Goal: Task Accomplishment & Management: Manage account settings

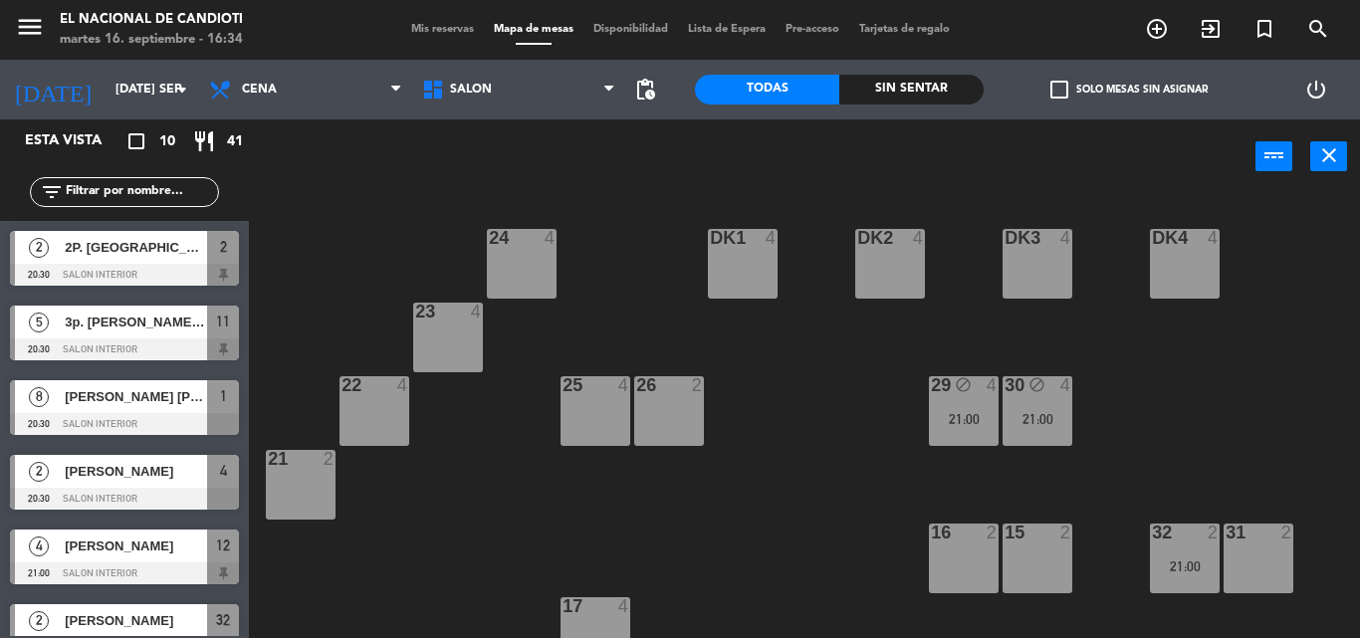
click at [140, 429] on div at bounding box center [124, 424] width 229 height 22
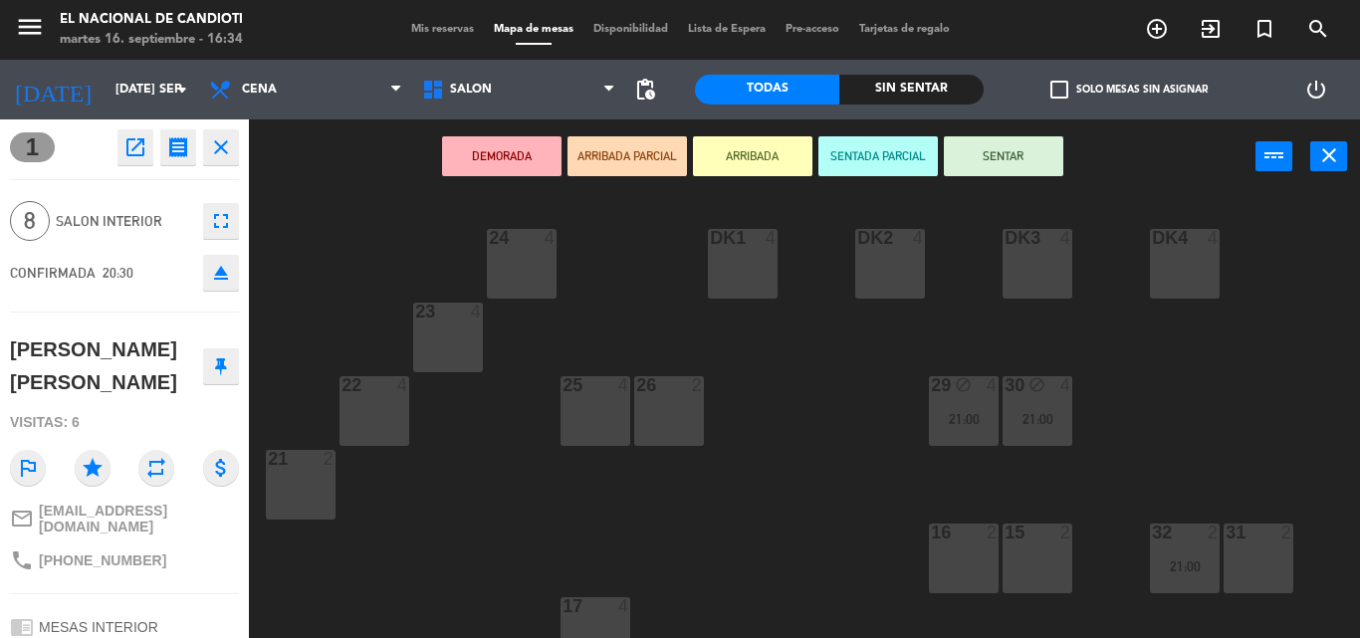
click at [220, 373] on icon at bounding box center [221, 366] width 12 height 18
click at [219, 150] on icon "close" at bounding box center [221, 147] width 24 height 24
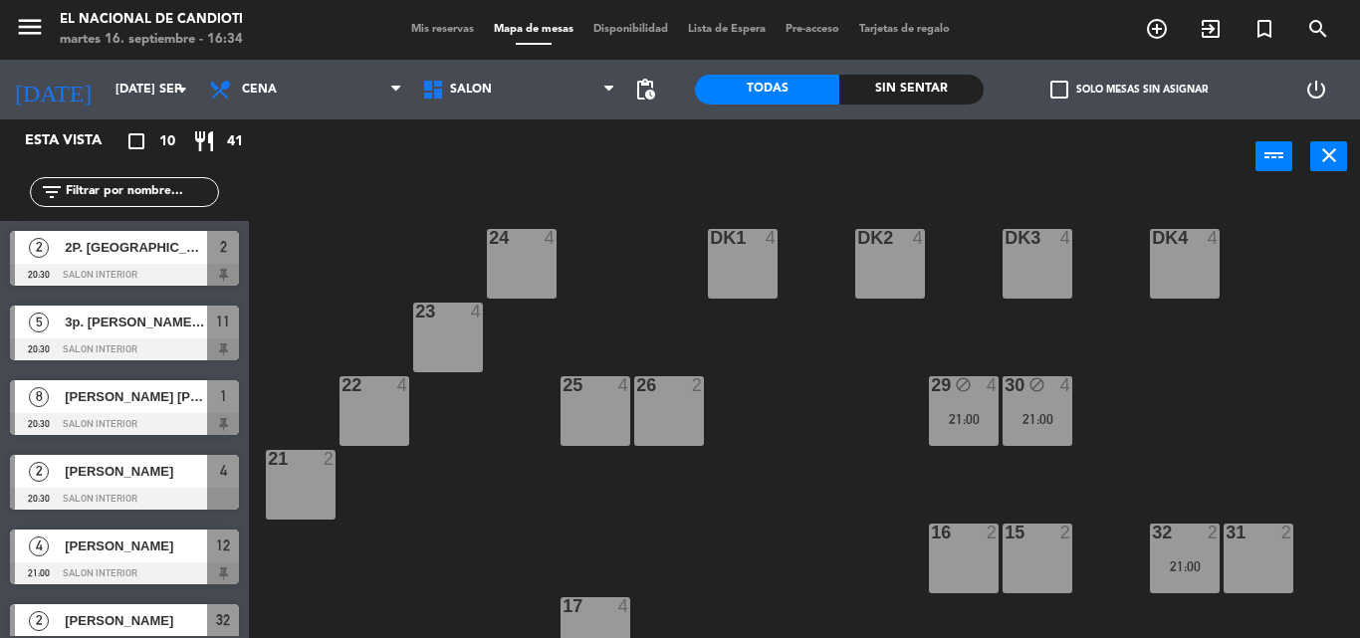
click at [172, 464] on div "2 [PERSON_NAME] 20:30 SALON INTERIOR 4" at bounding box center [124, 482] width 249 height 75
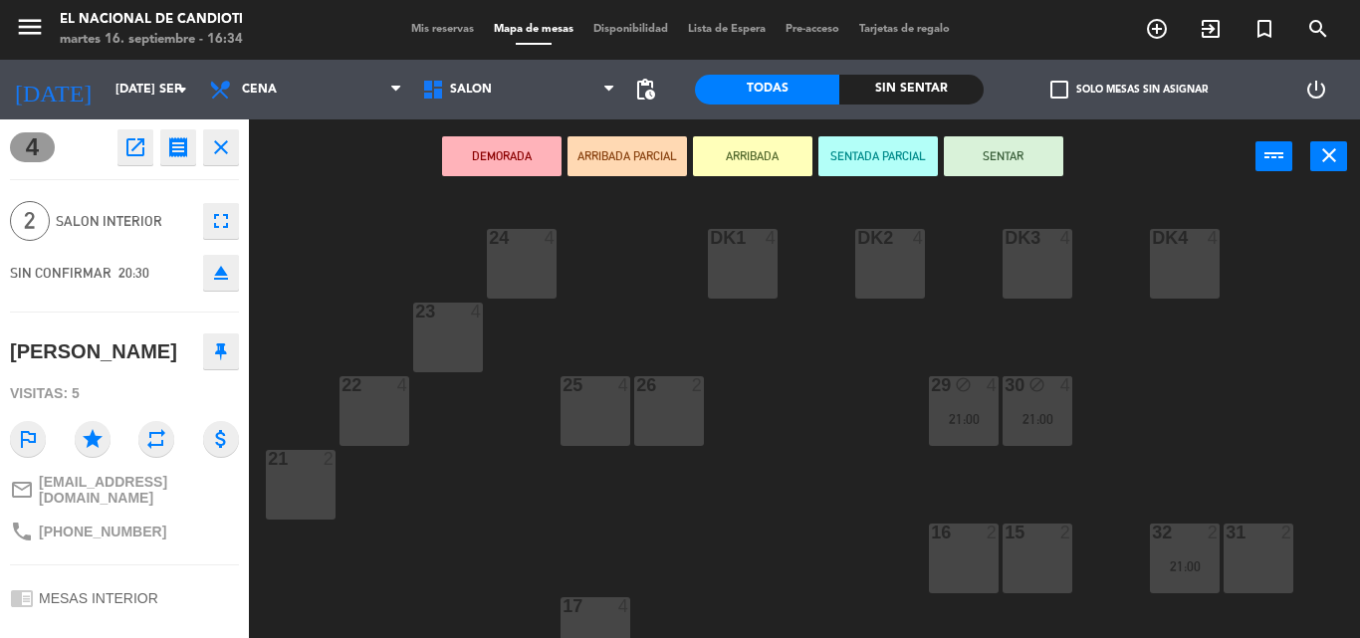
click at [217, 331] on div "[PERSON_NAME]" at bounding box center [124, 352] width 229 height 50
click at [220, 343] on icon at bounding box center [221, 352] width 12 height 18
click at [232, 143] on icon "close" at bounding box center [221, 147] width 24 height 24
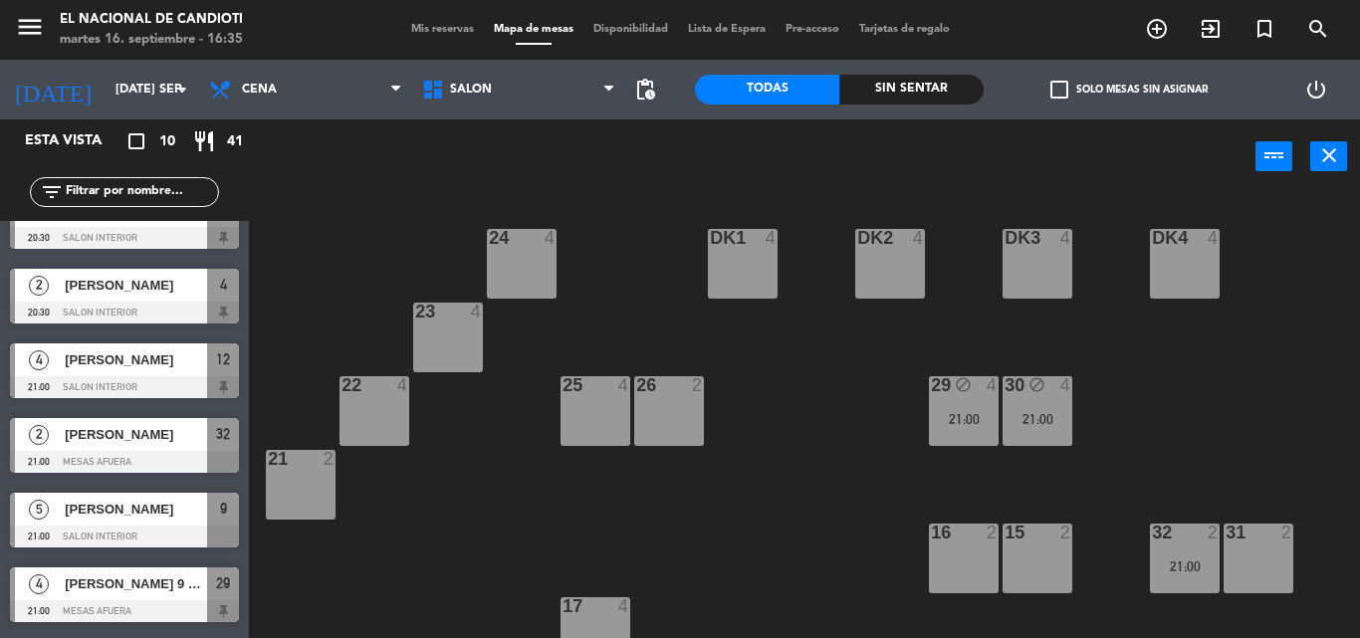
scroll to position [199, 0]
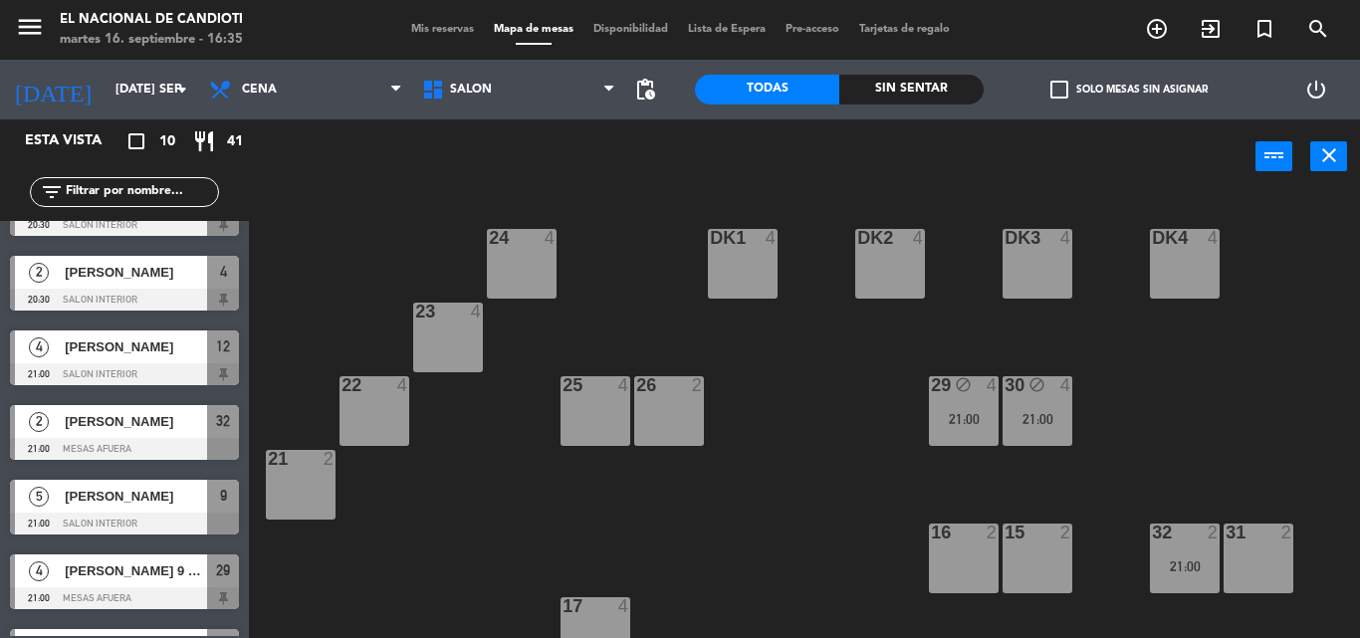
click at [159, 438] on div at bounding box center [124, 449] width 229 height 22
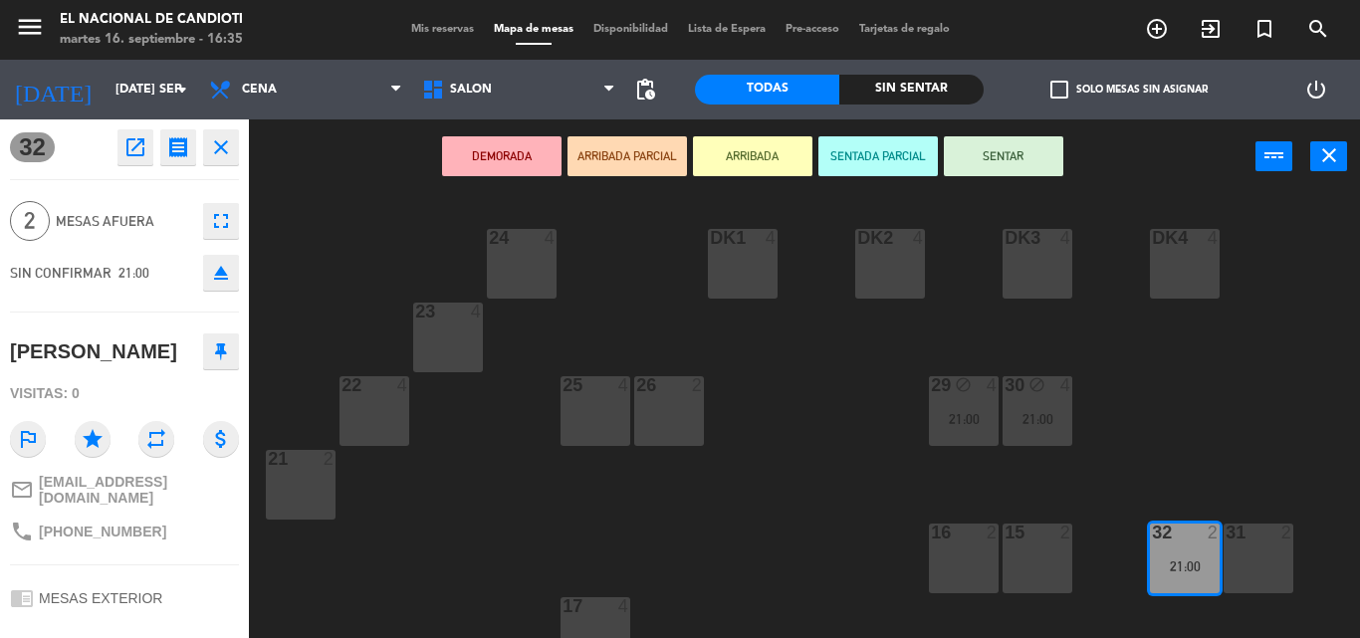
click at [231, 359] on button at bounding box center [221, 352] width 36 height 36
click at [225, 159] on button "close" at bounding box center [221, 147] width 36 height 36
click at [225, 159] on div "32 open_in_new receipt 9:00 PM mar., [DATE] 2 personas [PERSON_NAME] Mesa 32 EX…" at bounding box center [124, 378] width 249 height 519
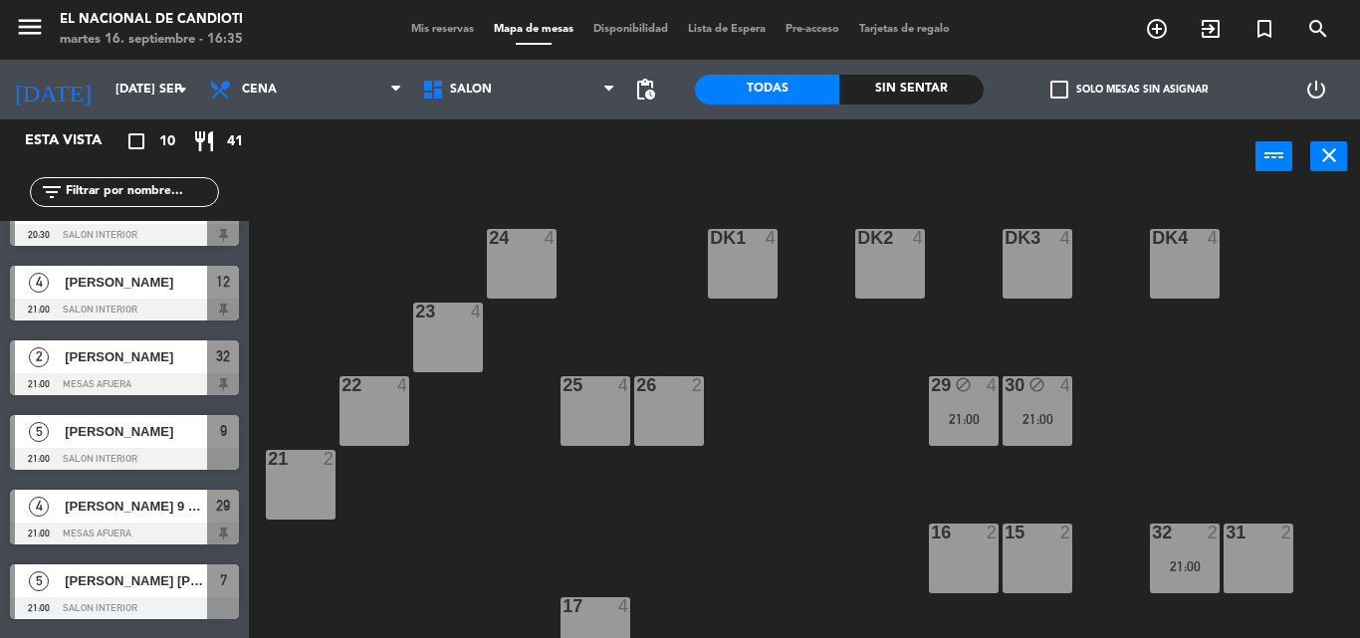
scroll to position [299, 0]
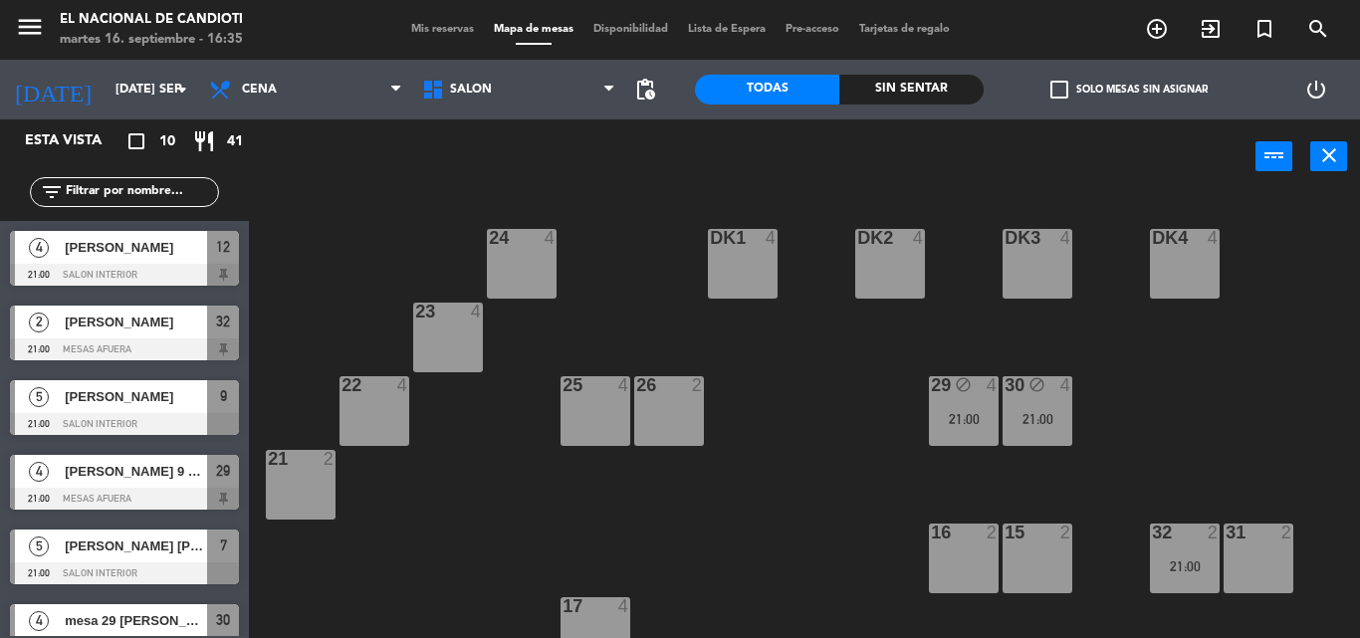
click at [175, 415] on div at bounding box center [124, 424] width 229 height 22
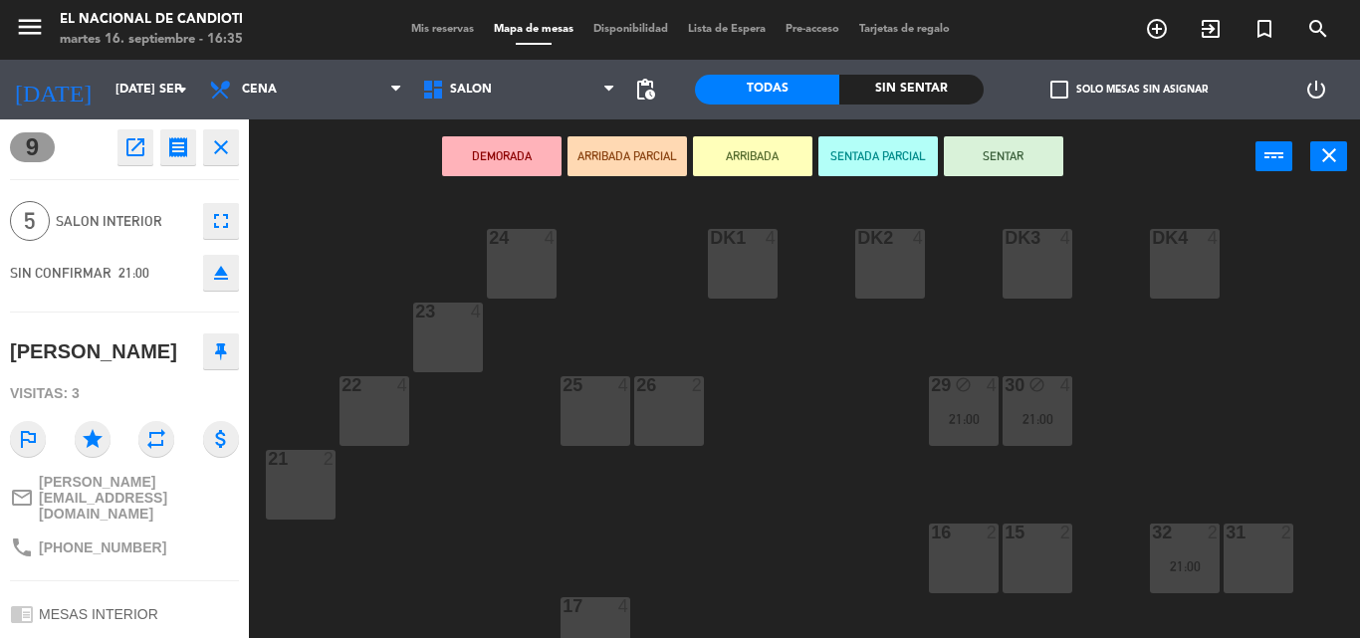
click at [222, 348] on icon at bounding box center [221, 352] width 12 height 18
click at [230, 155] on icon "close" at bounding box center [221, 147] width 24 height 24
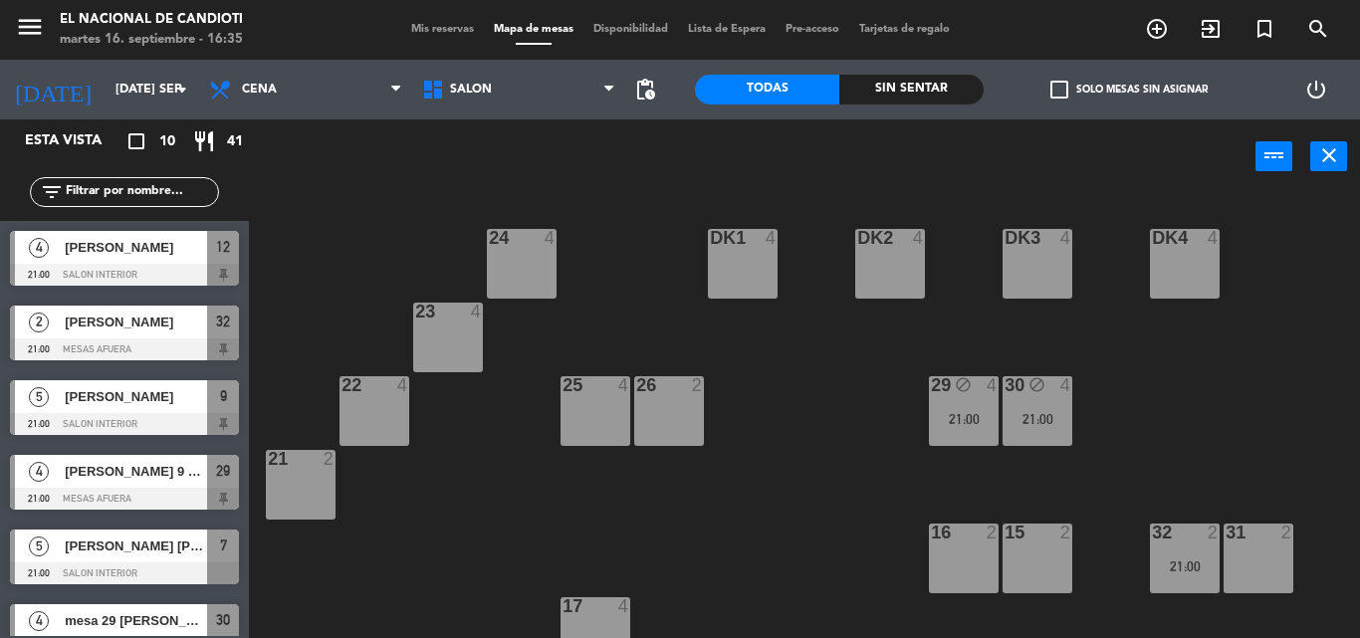
scroll to position [332, 0]
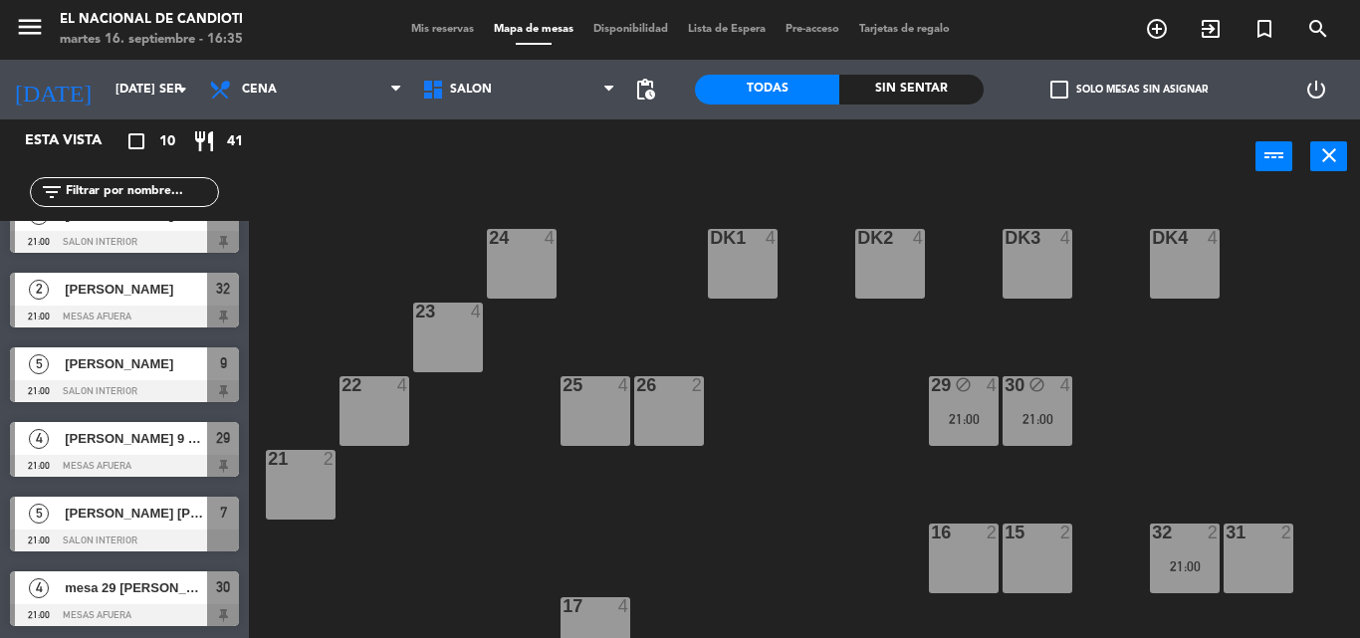
click at [158, 527] on div "[PERSON_NAME] [PERSON_NAME]" at bounding box center [135, 513] width 144 height 33
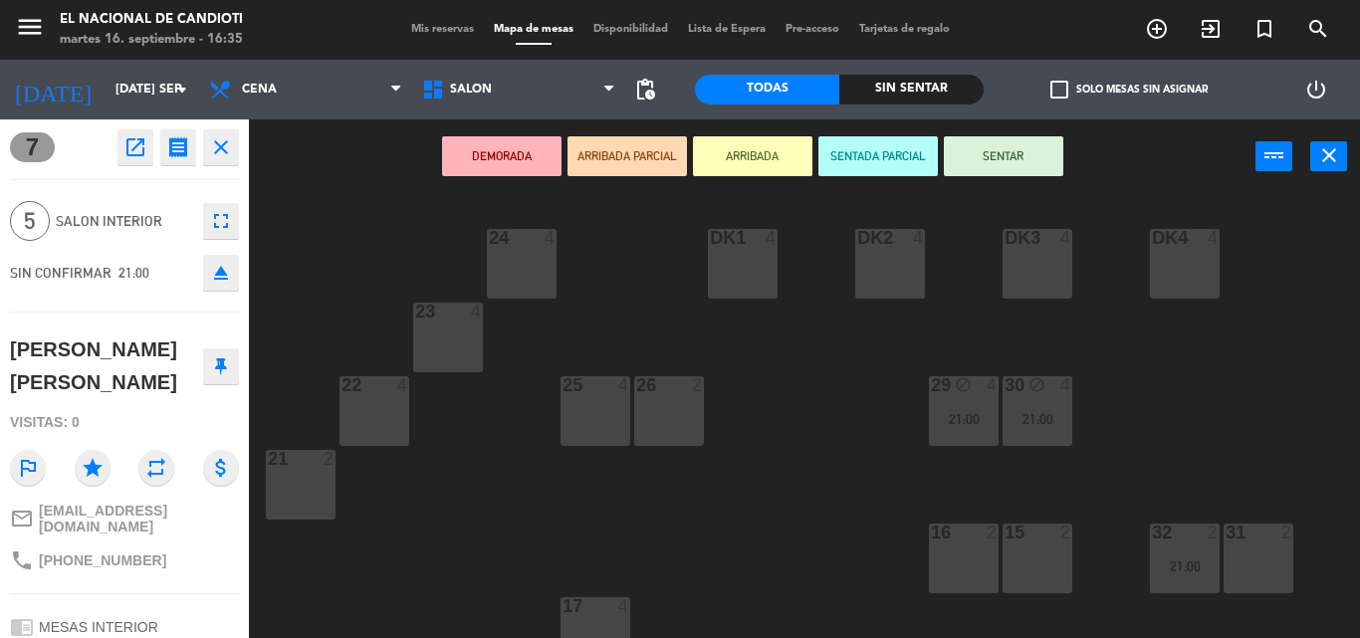
click at [220, 357] on icon at bounding box center [221, 366] width 12 height 18
click at [226, 153] on icon "close" at bounding box center [221, 147] width 24 height 24
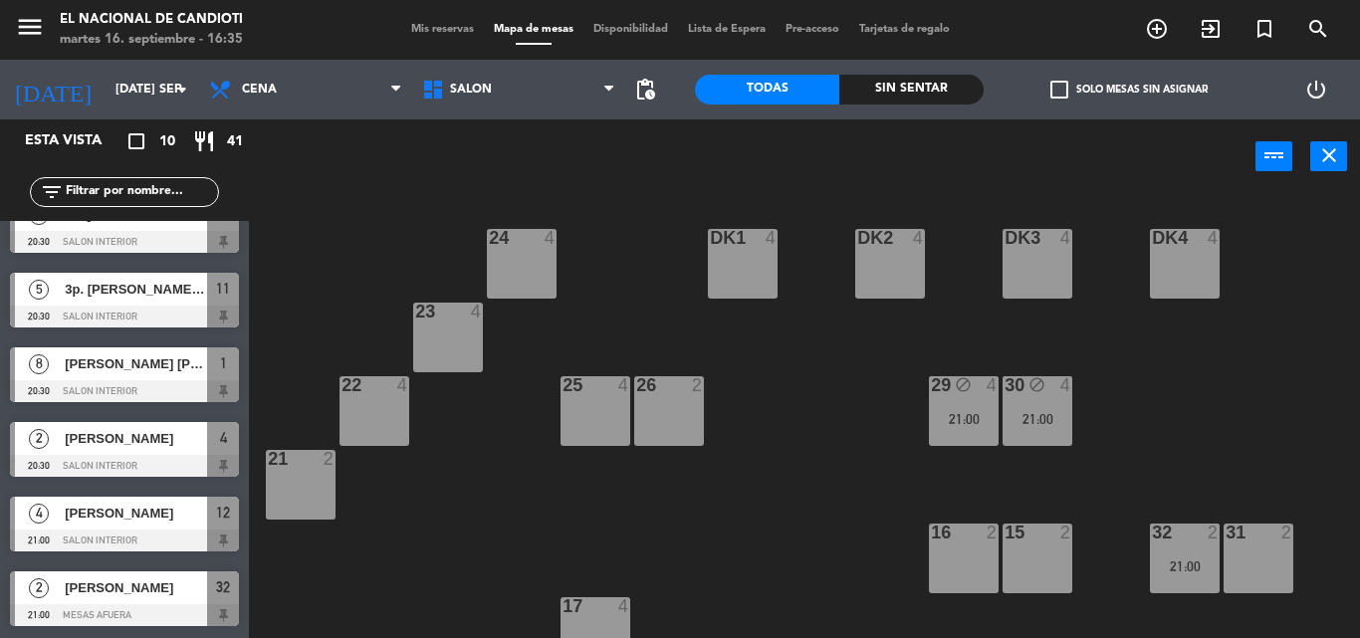
scroll to position [0, 0]
